Goal: Task Accomplishment & Management: Complete application form

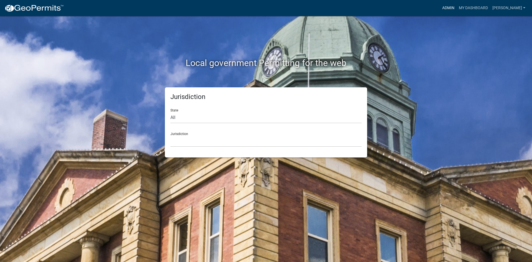
click at [456, 7] on link "Admin" at bounding box center [448, 8] width 17 height 11
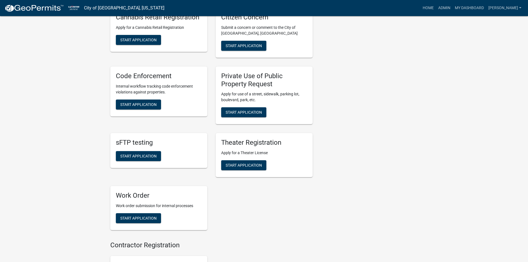
scroll to position [415, 0]
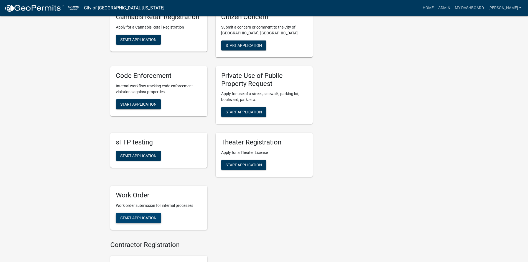
click at [151, 213] on button "Start Application" at bounding box center [138, 218] width 45 height 10
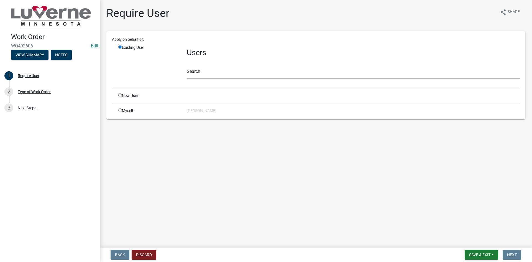
click at [121, 109] on input "radio" at bounding box center [120, 110] width 4 height 4
radio input "true"
radio input "false"
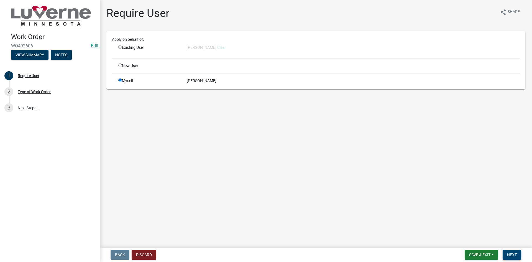
click at [506, 254] on button "Next" at bounding box center [511, 255] width 19 height 10
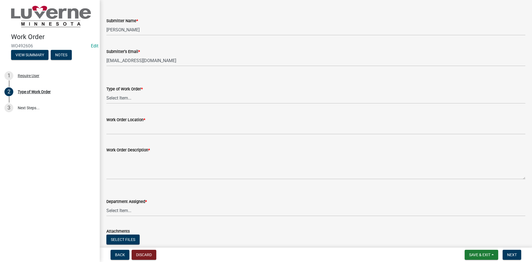
scroll to position [55, 0]
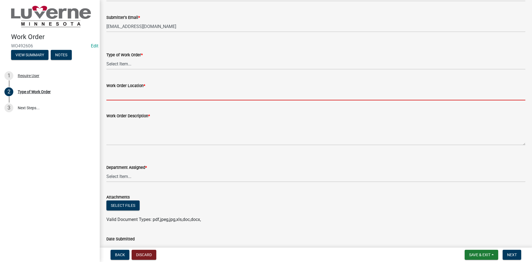
click at [136, 98] on input "Work Order Location *" at bounding box center [315, 94] width 419 height 11
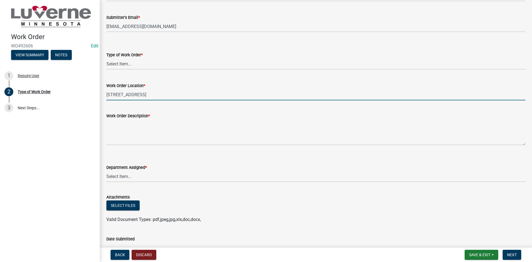
type input "[STREET_ADDRESS]"
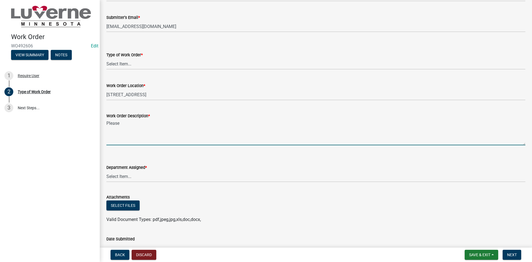
type textarea "Please"
click at [126, 62] on select "Select Item... Turn Water On Turn Water Off Turn Electric On Turn Electric Off …" at bounding box center [315, 63] width 419 height 11
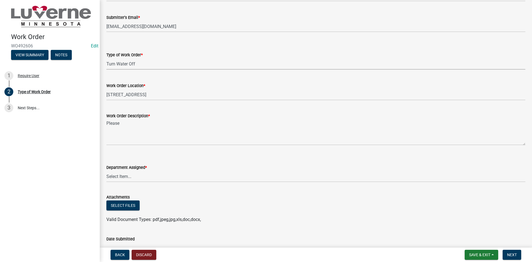
click at [106, 58] on select "Select Item... Turn Water On Turn Water Off Turn Electric On Turn Electric Off …" at bounding box center [315, 63] width 419 height 11
select select "3487136e-31a7-4f90-a544-0edd729f5503"
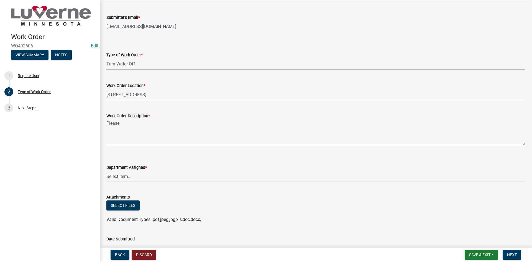
click at [146, 126] on textarea "Please" at bounding box center [315, 132] width 419 height 26
type textarea "Please turn the water off at the curb."
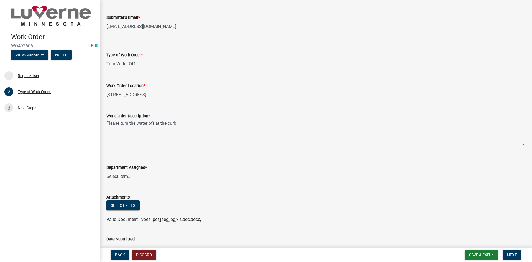
click at [149, 171] on select "Select Item... Building Maintenance Electric Department Water/Wastewater Depart…" at bounding box center [315, 176] width 419 height 11
click at [106, 171] on select "Select Item... Building Maintenance Electric Department Water/Wastewater Depart…" at bounding box center [315, 176] width 419 height 11
select select "edb76538-d0c3-4d52-9329-26c06442e383"
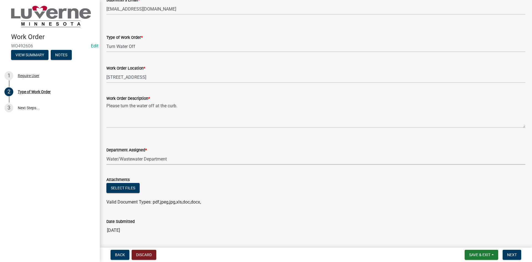
scroll to position [122, 0]
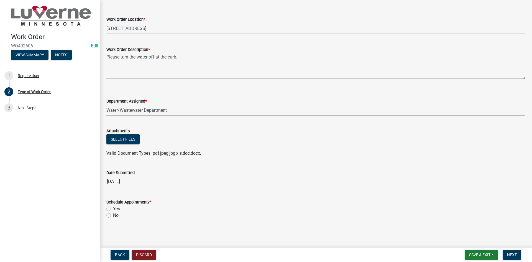
click at [113, 210] on label "Yes" at bounding box center [116, 208] width 7 height 7
click at [113, 209] on input "Yes" at bounding box center [115, 207] width 4 height 4
radio input "true"
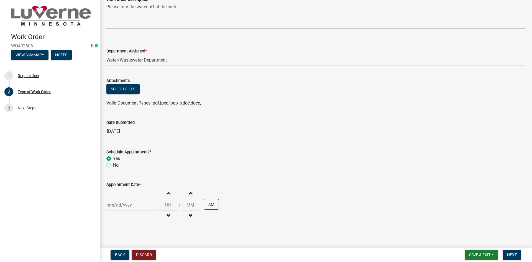
scroll to position [175, 0]
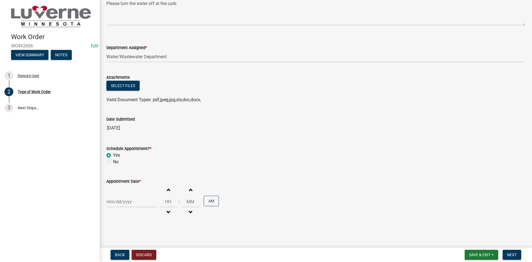
click at [113, 160] on label "No" at bounding box center [116, 161] width 6 height 7
click at [113, 160] on input "No" at bounding box center [115, 160] width 4 height 4
radio input "true"
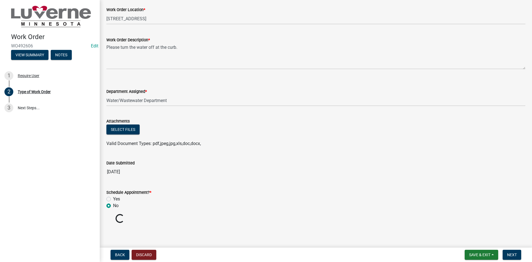
scroll to position [122, 0]
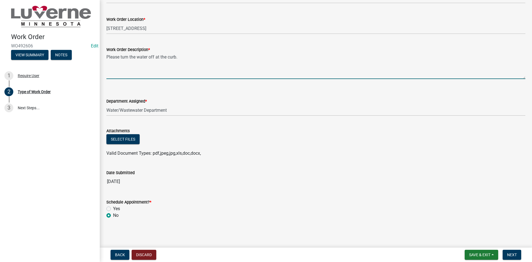
click at [189, 58] on textarea "Please turn the water off at the curb." at bounding box center [315, 66] width 419 height 26
type textarea "Please turn the water off at the curb as soon as possible"
click at [508, 251] on button "Next" at bounding box center [511, 255] width 19 height 10
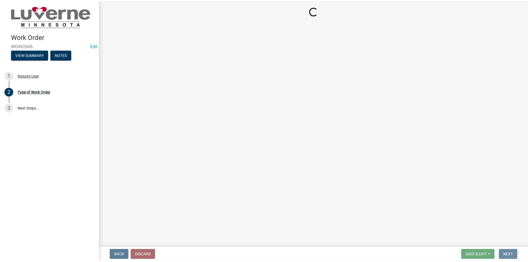
scroll to position [0, 0]
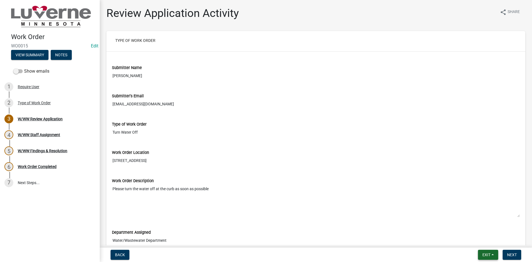
click at [494, 254] on button "Exit" at bounding box center [488, 255] width 20 height 10
click at [482, 240] on button "Save & Exit" at bounding box center [476, 239] width 44 height 13
